Goal: Information Seeking & Learning: Learn about a topic

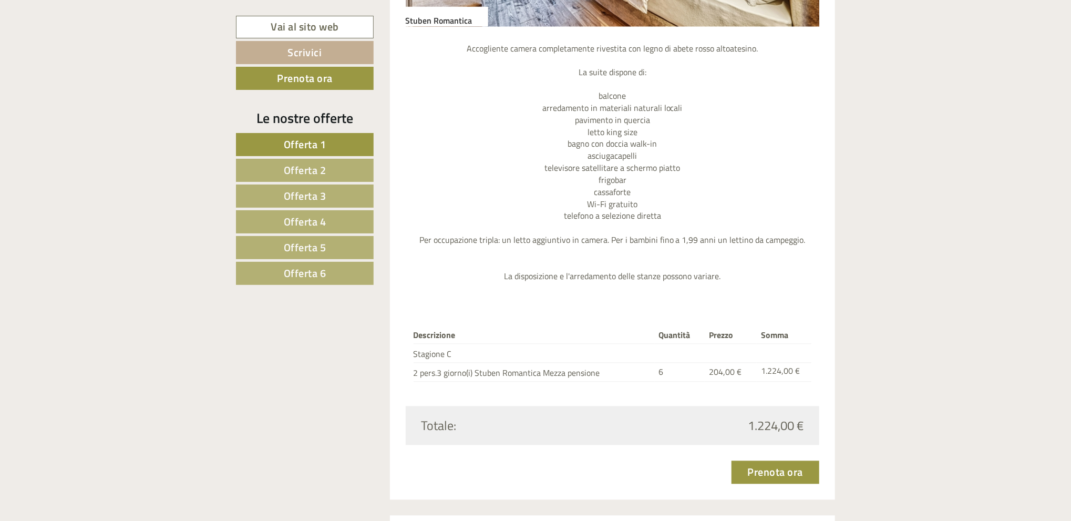
scroll to position [1262, 0]
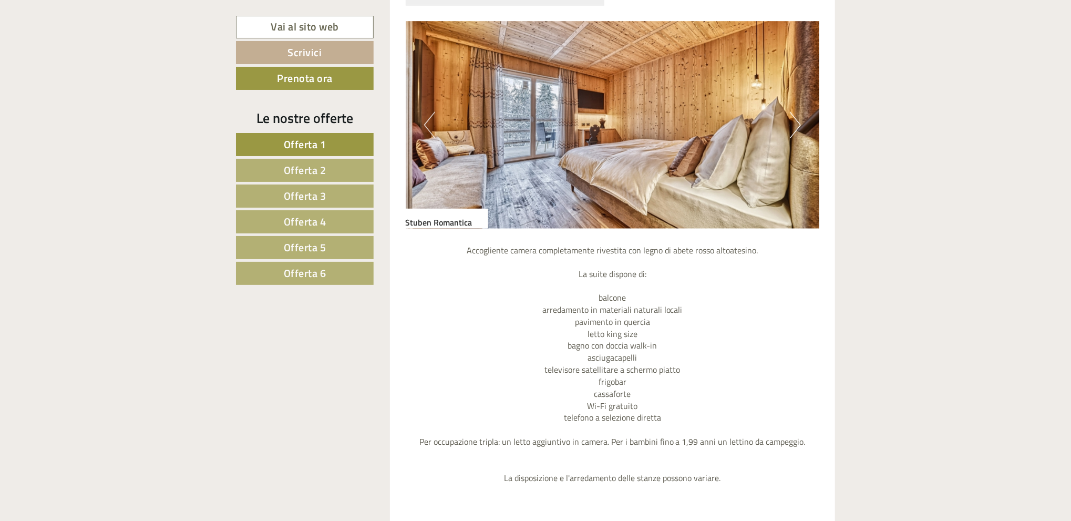
click at [301, 141] on span "Offerta 1" at bounding box center [305, 144] width 43 height 16
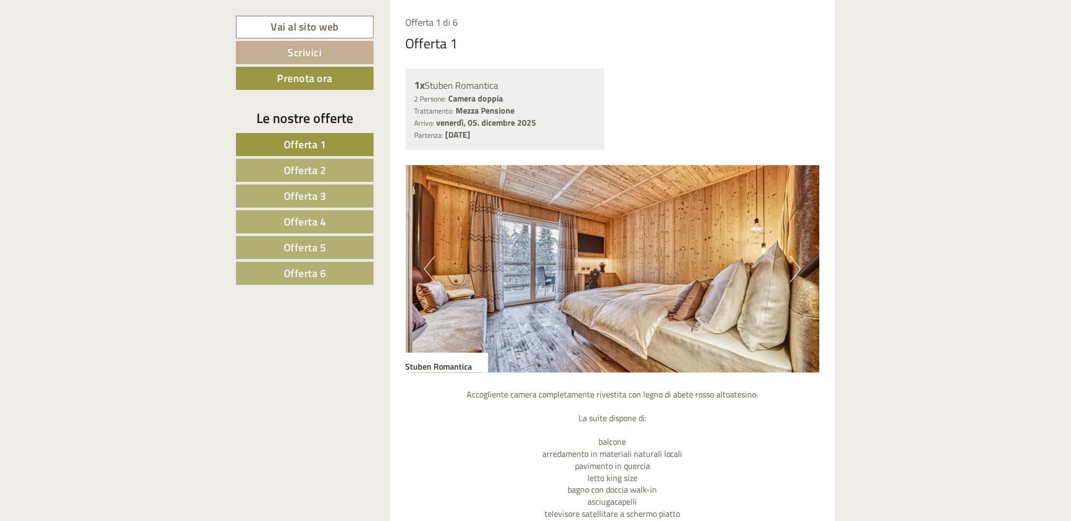
click at [305, 169] on span "Offerta 2" at bounding box center [305, 170] width 43 height 16
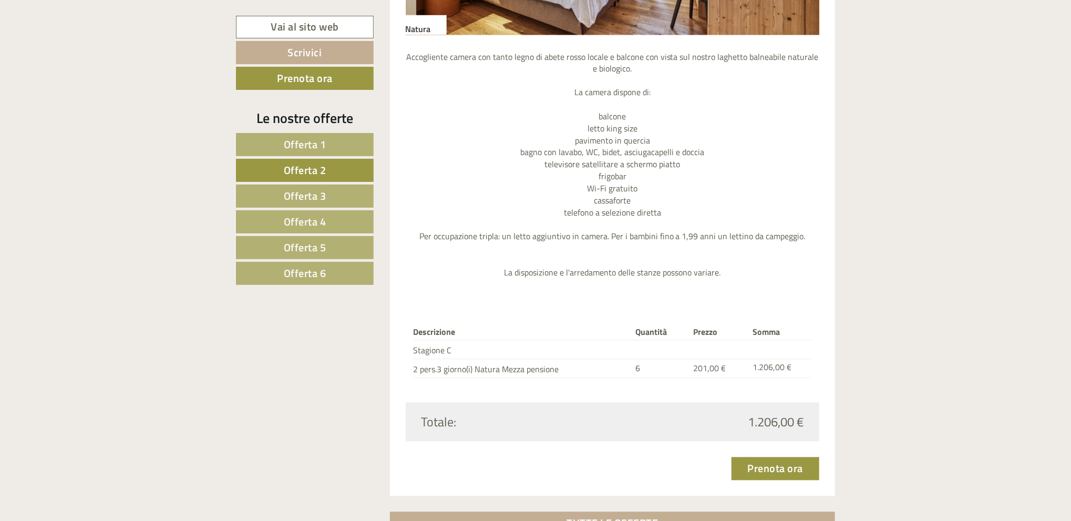
scroll to position [1257, 0]
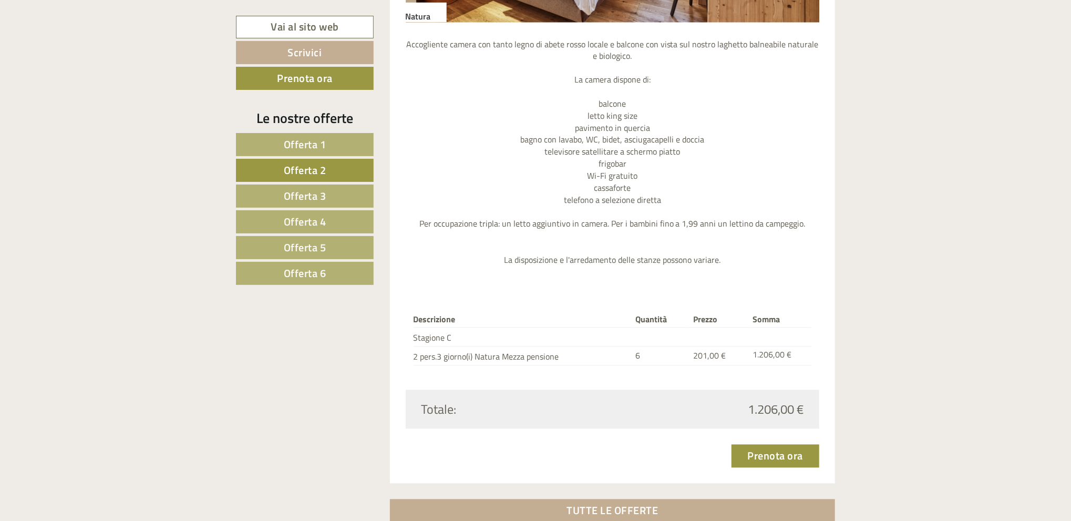
click at [315, 192] on span "Offerta 3" at bounding box center [305, 196] width 43 height 16
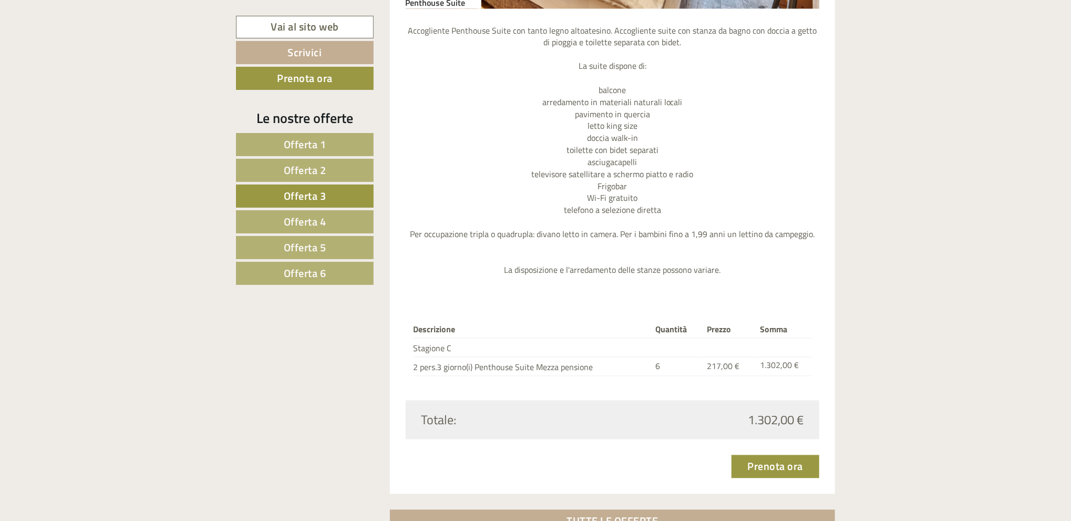
scroll to position [1293, 0]
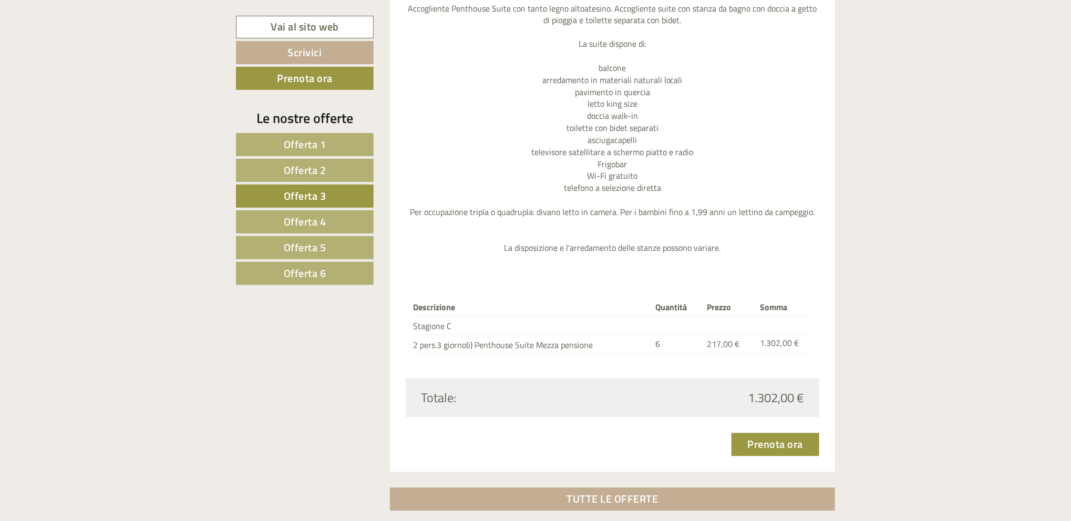
click at [326, 222] on span "Offerta 4" at bounding box center [305, 221] width 43 height 16
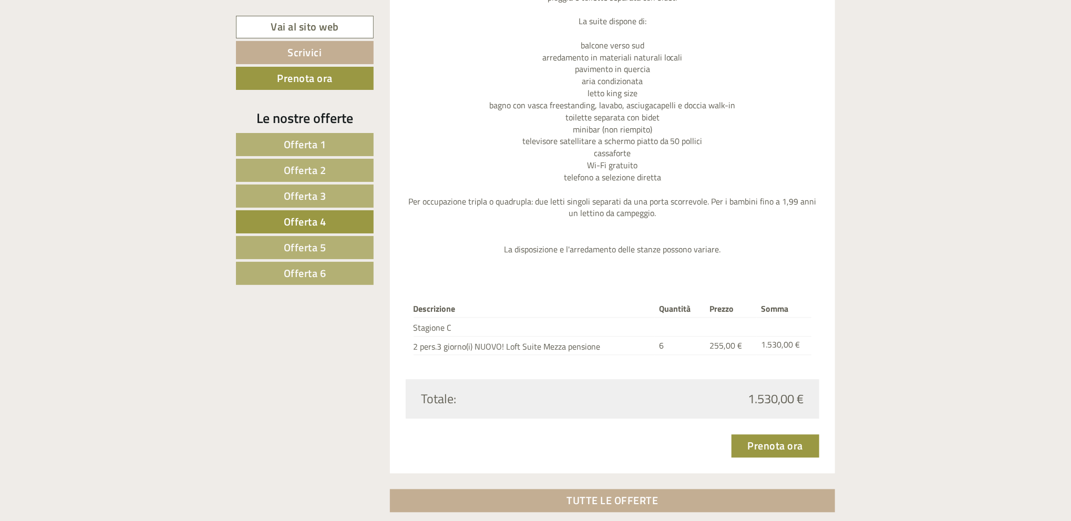
scroll to position [1118, 0]
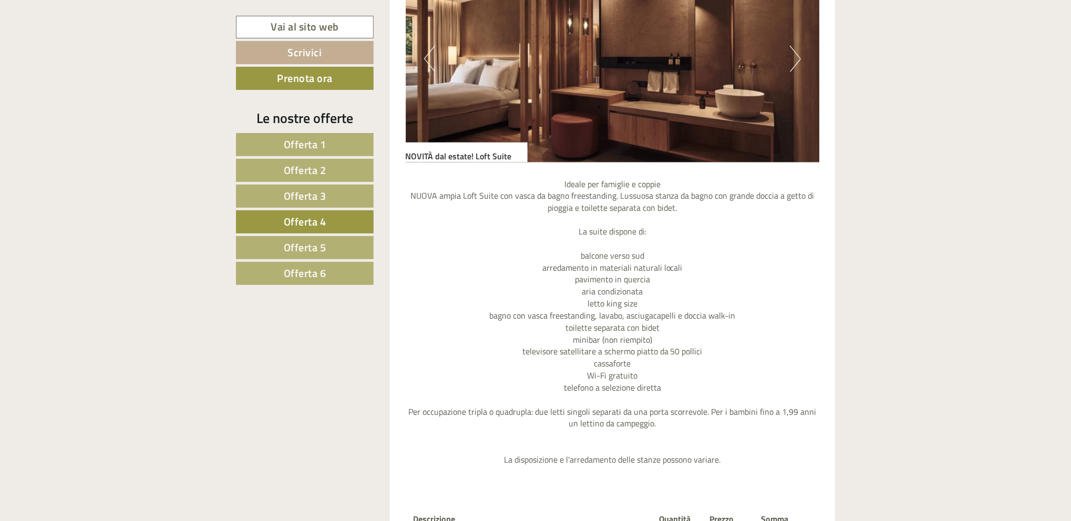
click at [321, 171] on span "Offerta 2" at bounding box center [305, 170] width 43 height 16
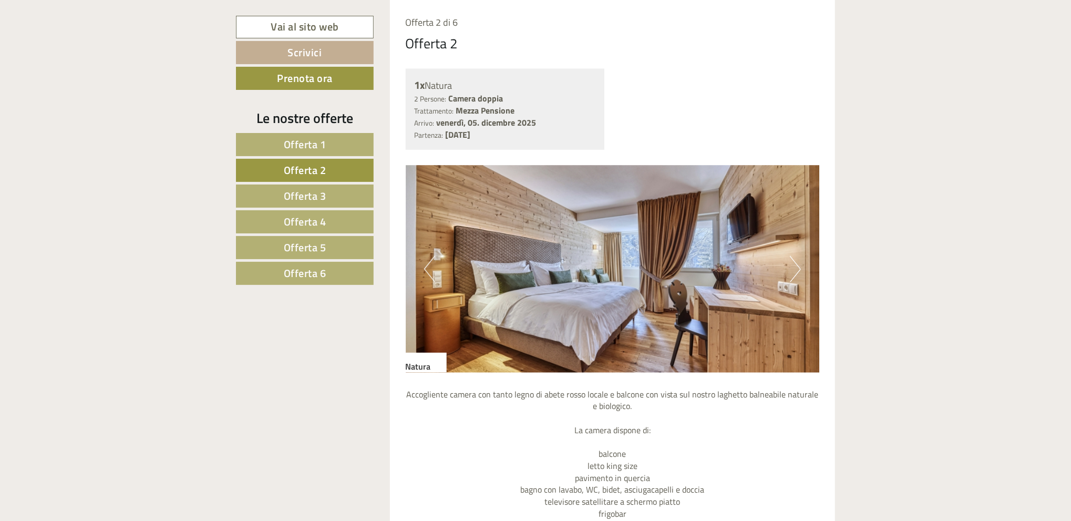
click at [298, 145] on span "Offerta 1" at bounding box center [305, 144] width 43 height 16
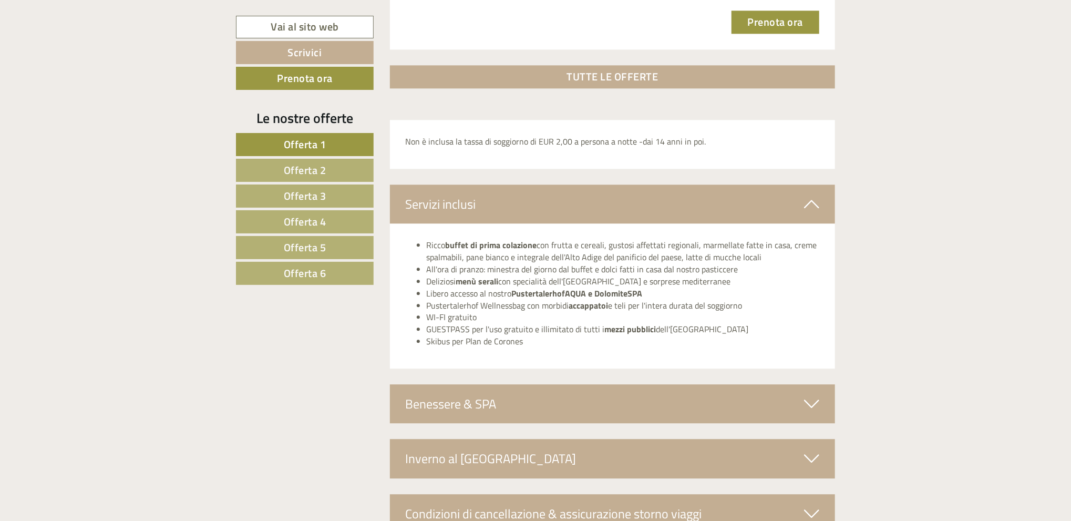
scroll to position [1714, 0]
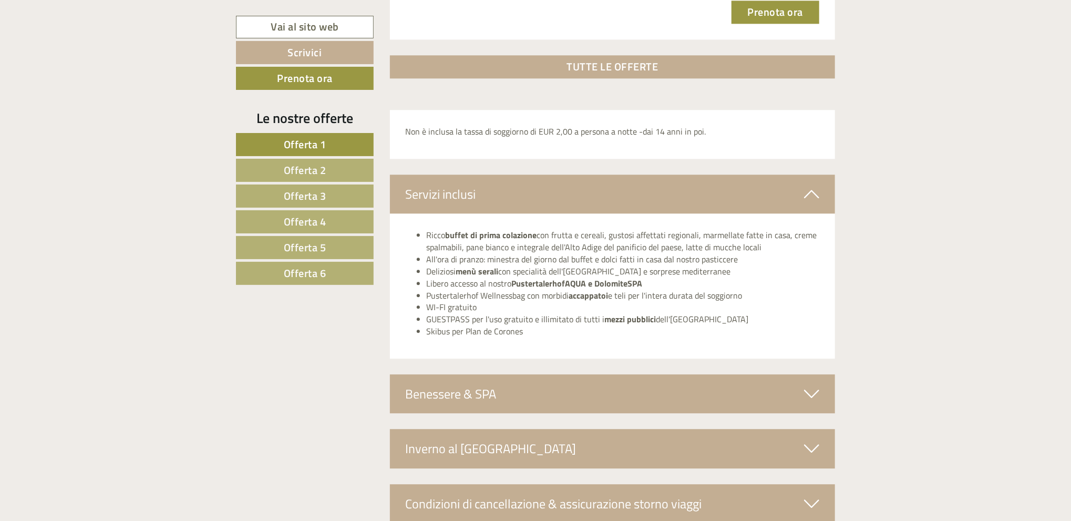
click at [814, 389] on icon at bounding box center [811, 394] width 15 height 18
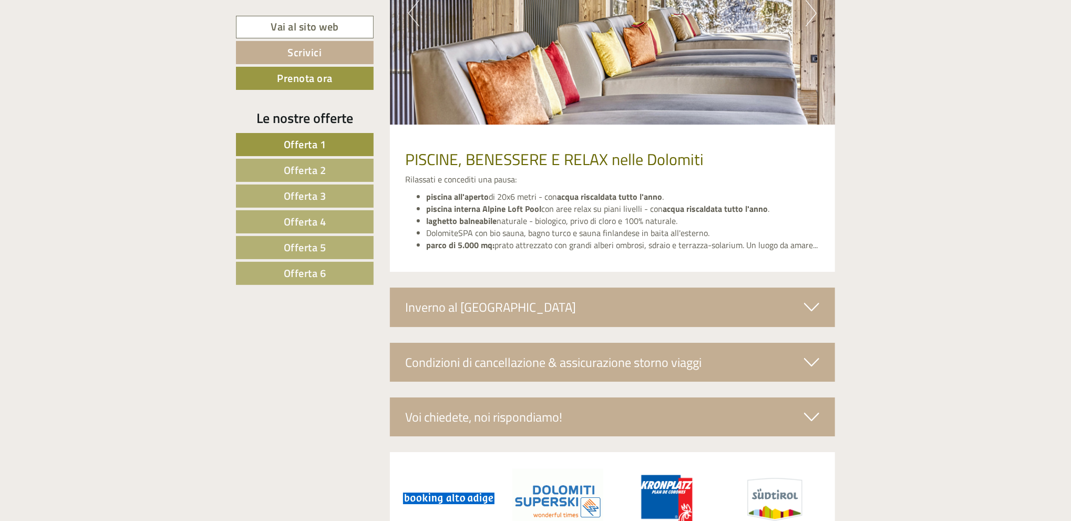
scroll to position [2283, 0]
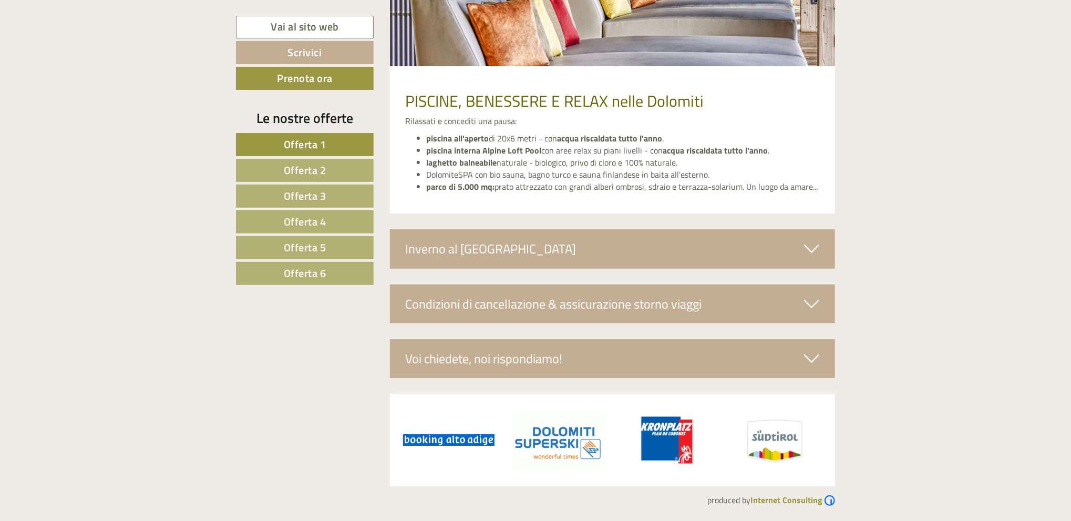
click at [812, 241] on icon at bounding box center [811, 249] width 15 height 18
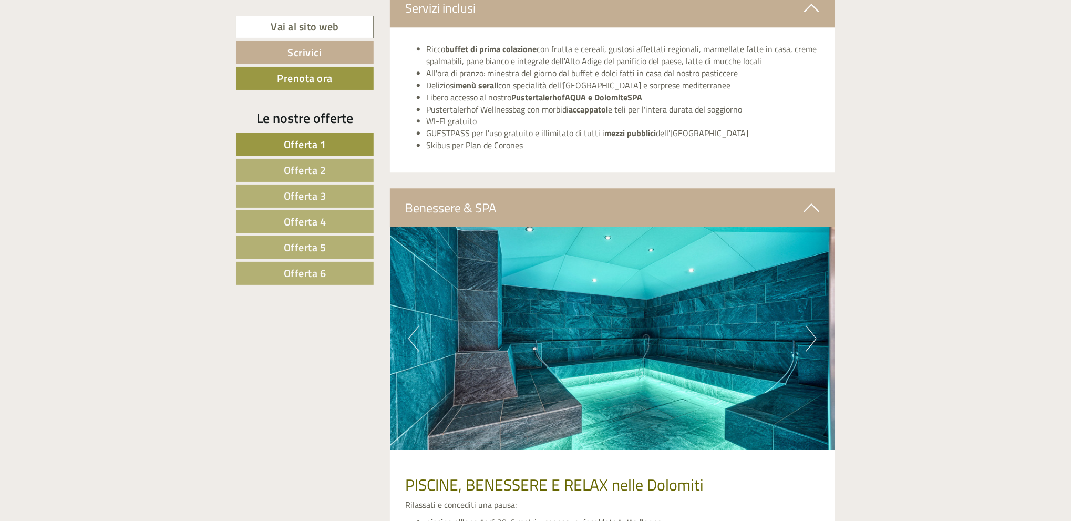
scroll to position [1962, 0]
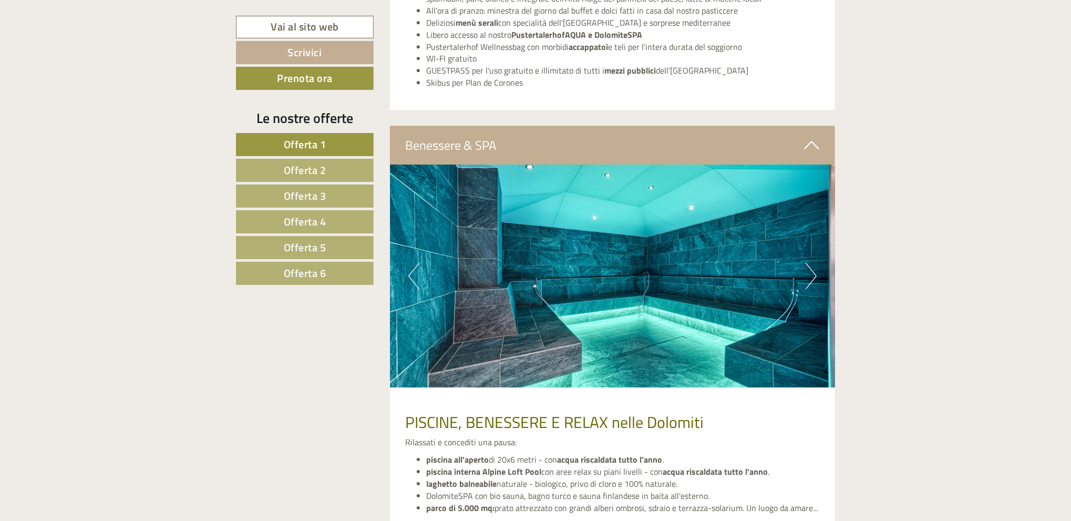
click at [814, 275] on button "Next" at bounding box center [811, 276] width 11 height 26
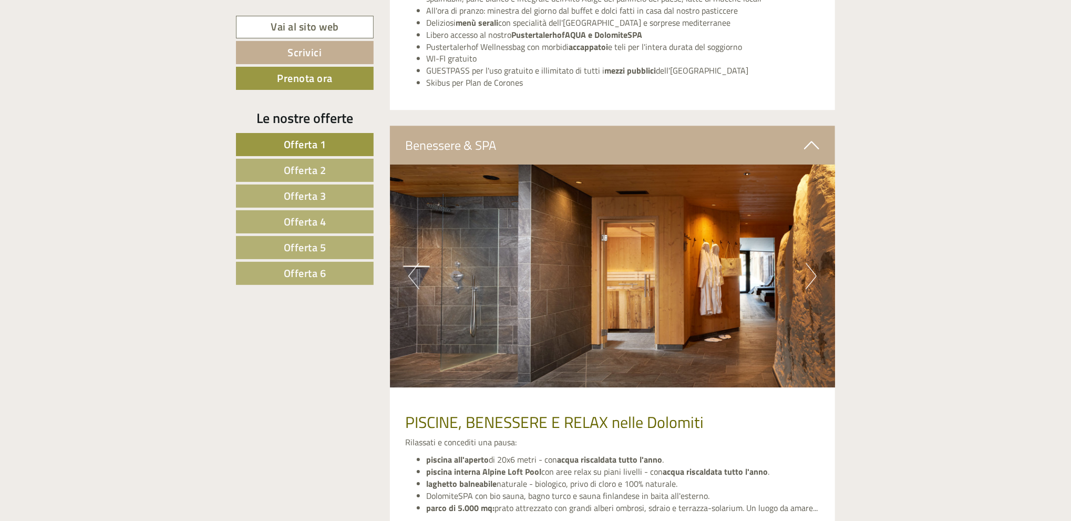
click at [814, 275] on button "Next" at bounding box center [811, 276] width 11 height 26
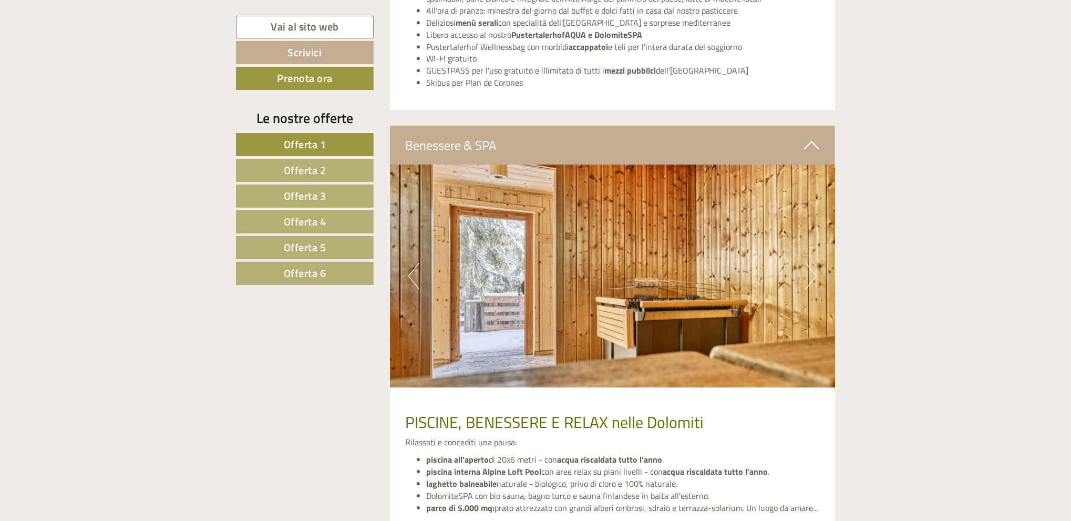
click at [814, 275] on button "Next" at bounding box center [811, 276] width 11 height 26
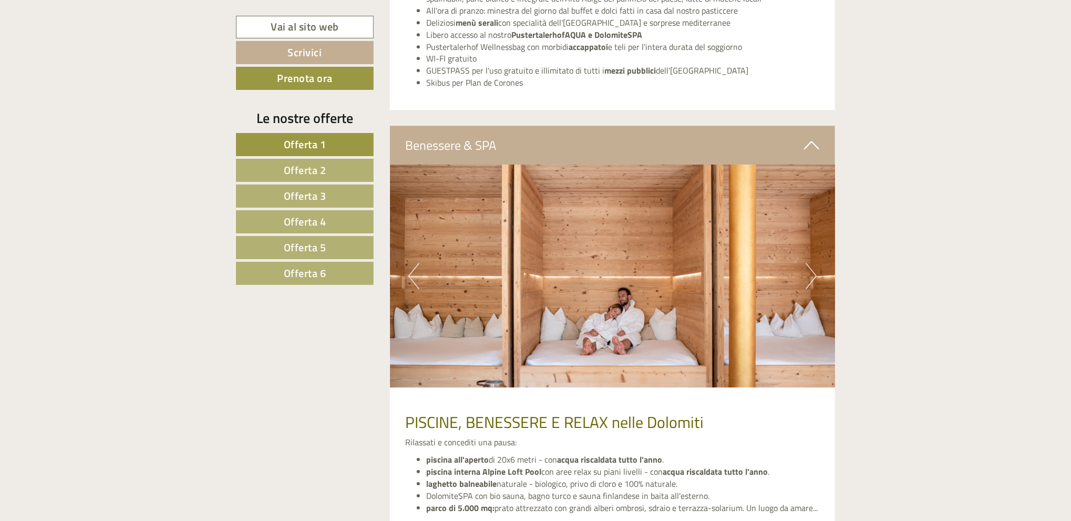
click at [814, 275] on button "Next" at bounding box center [811, 276] width 11 height 26
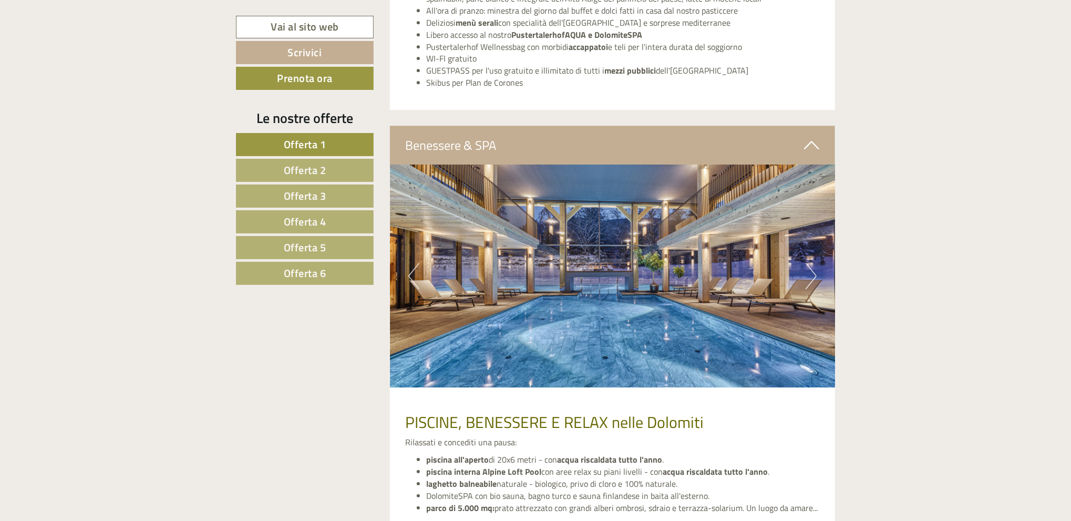
click at [814, 275] on button "Next" at bounding box center [811, 276] width 11 height 26
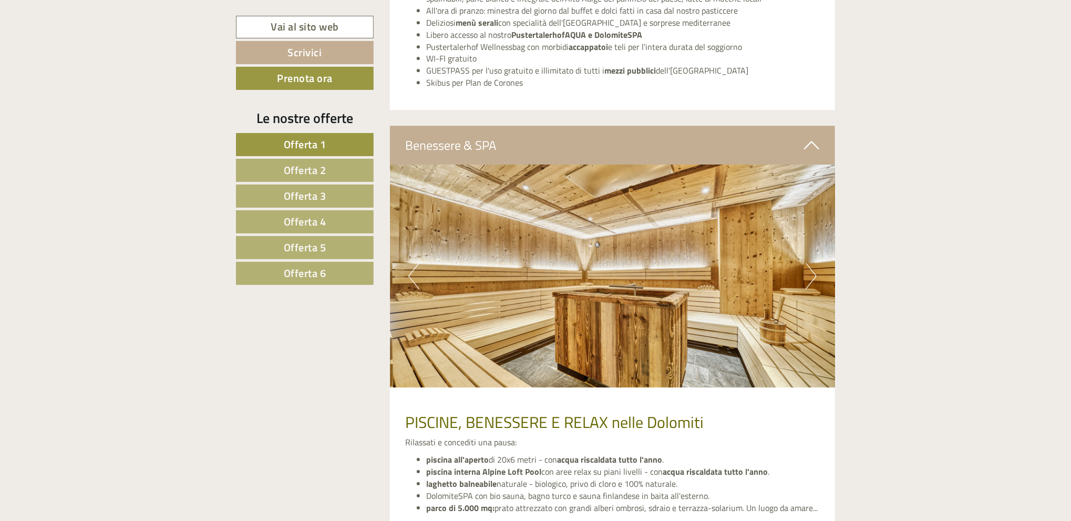
click at [814, 275] on button "Next" at bounding box center [811, 276] width 11 height 26
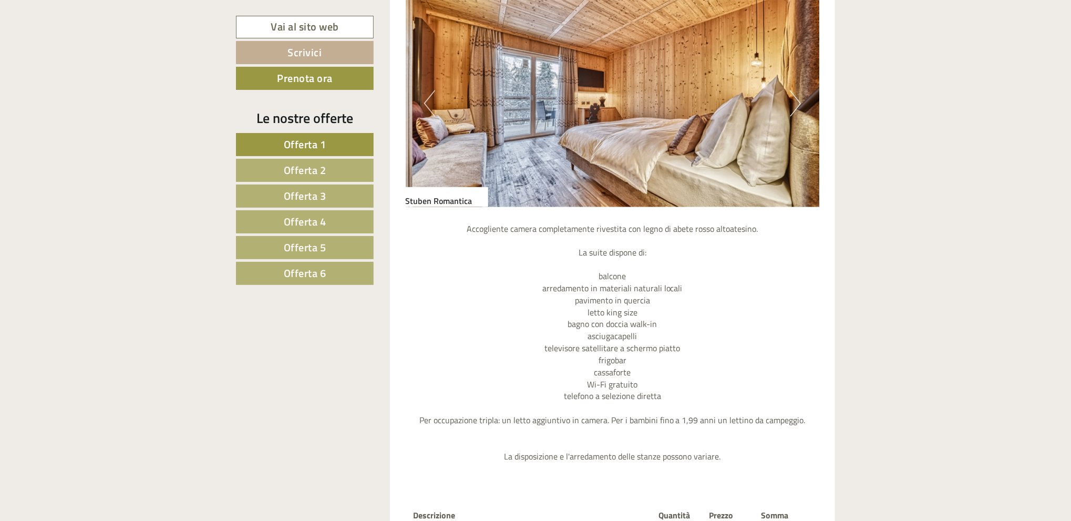
scroll to position [1184, 0]
